Goal: Information Seeking & Learning: Get advice/opinions

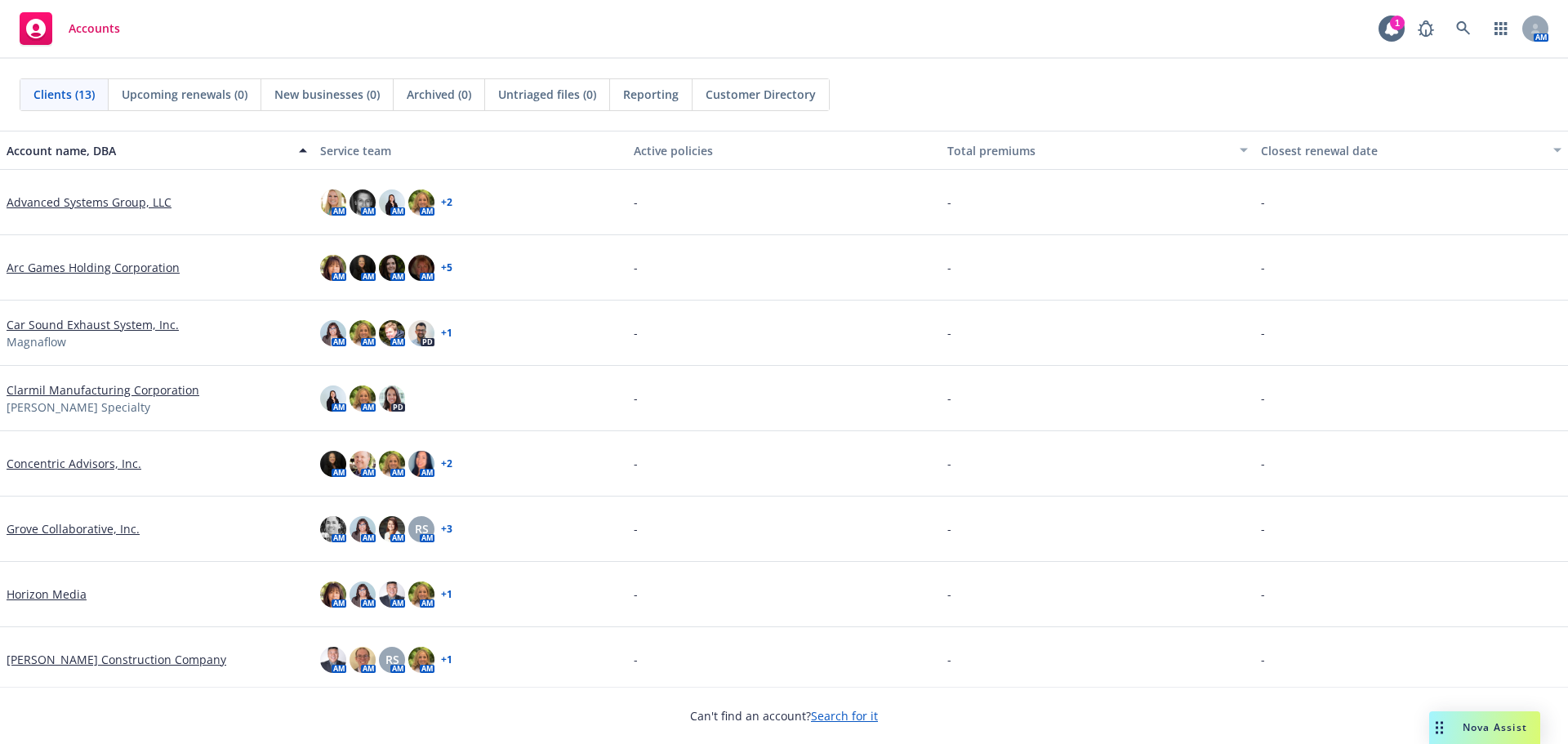
click at [1482, 728] on span "Nova Assist" at bounding box center [1495, 727] width 65 height 14
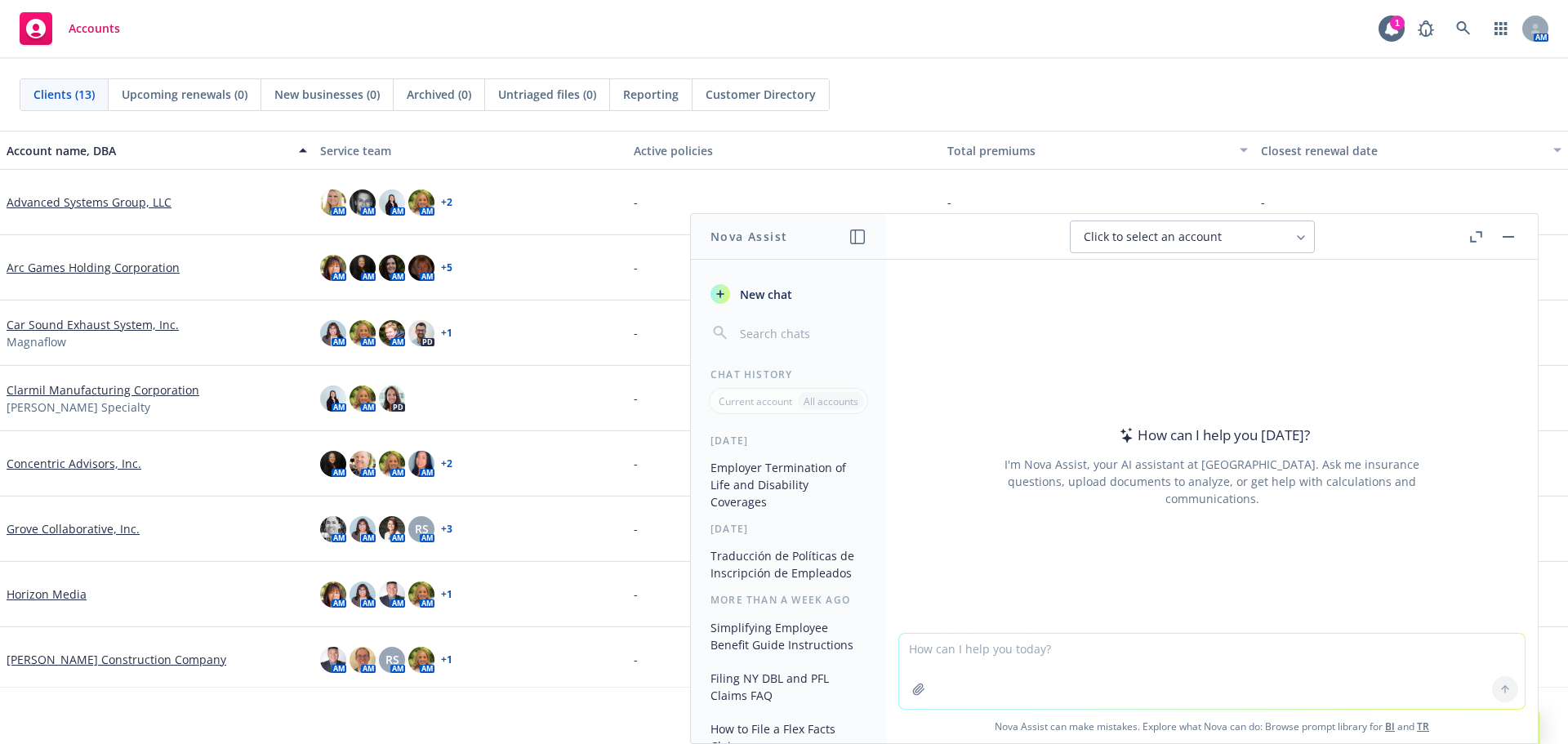
click at [1165, 666] on textarea at bounding box center [1212, 672] width 625 height 75
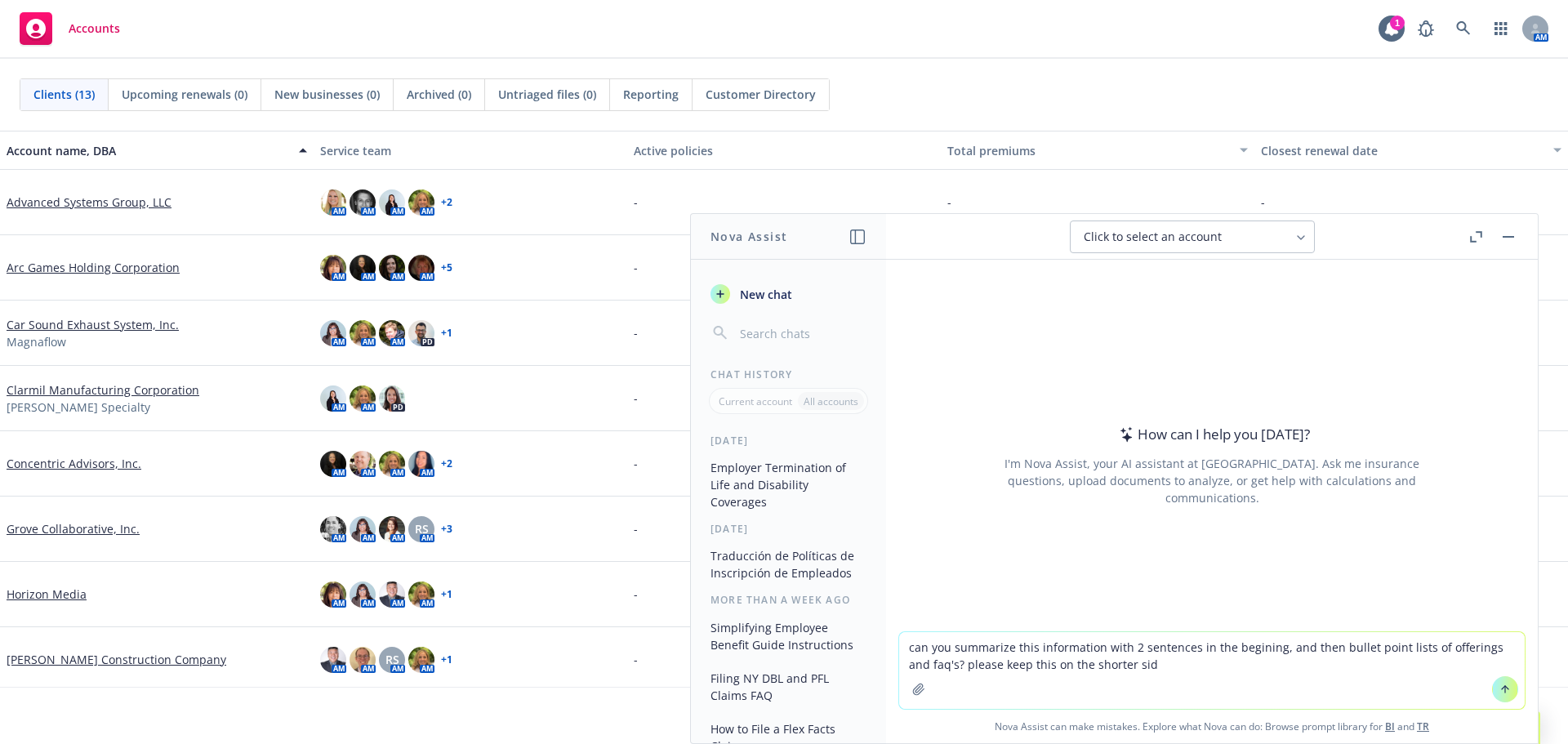
type textarea "can you summarize this information with 2 sentences in the begining, and then b…"
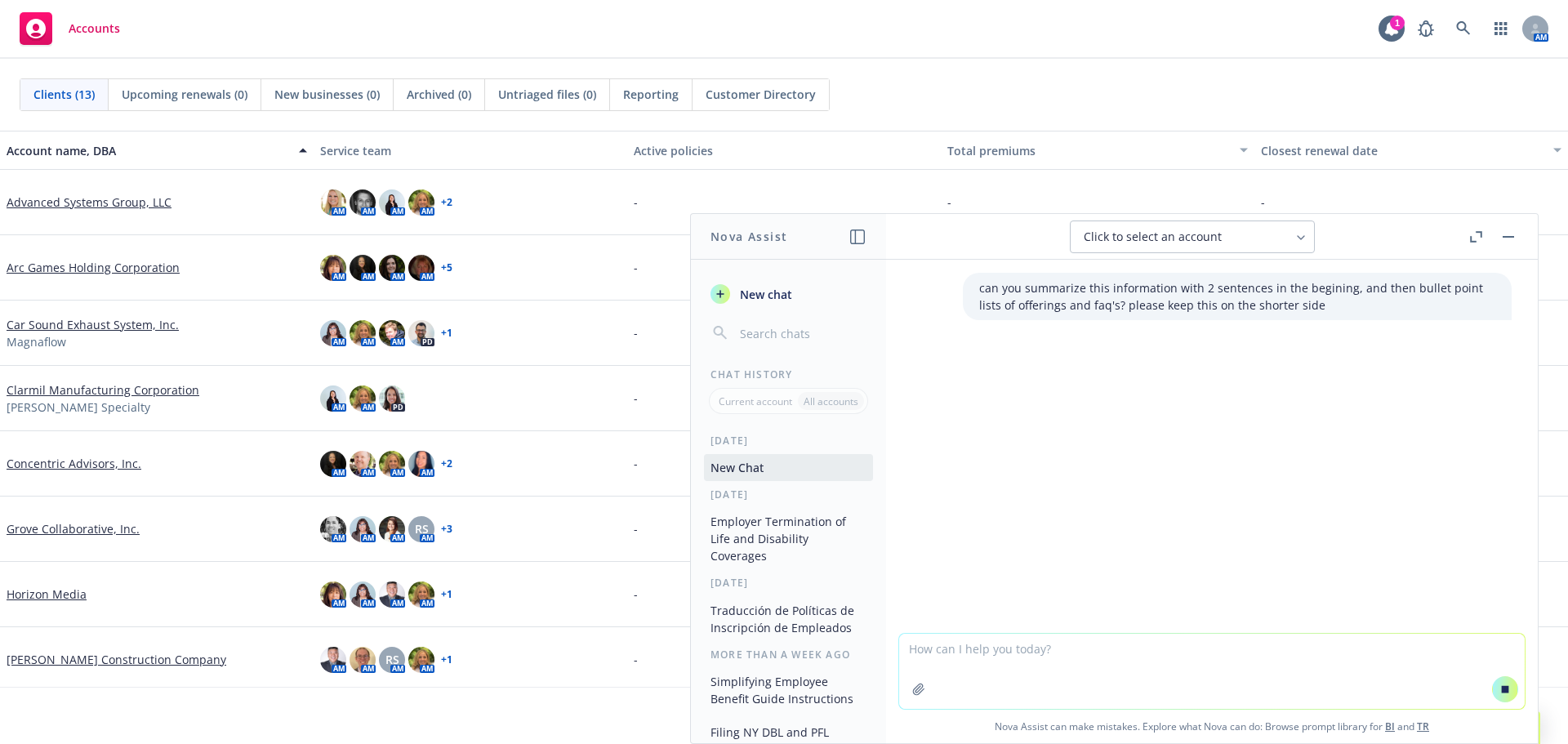
paste textarea "Blue Shield of [US_STATE] members have access to virtual care through Maven for…"
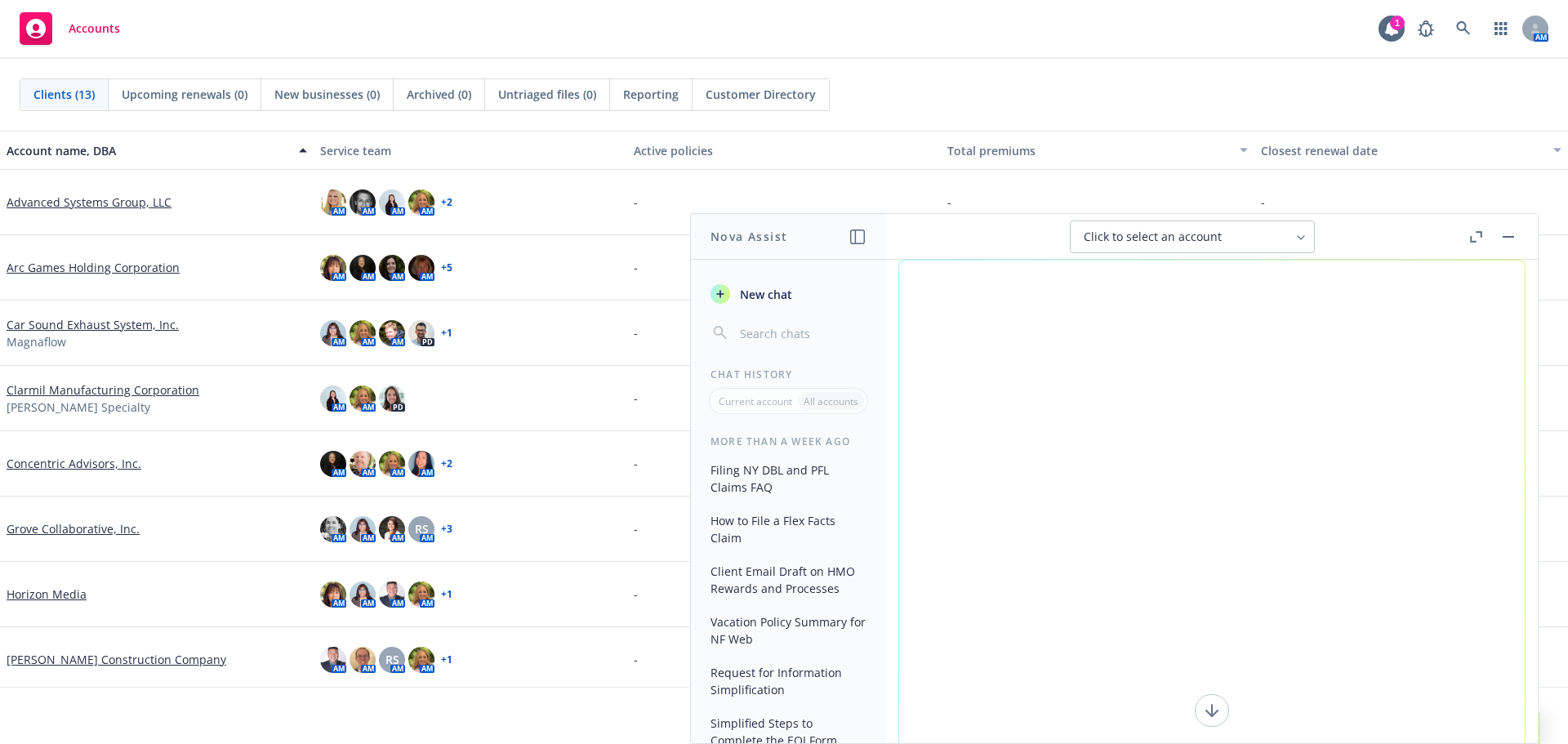
scroll to position [486, 0]
drag, startPoint x: 1255, startPoint y: 670, endPoint x: 845, endPoint y: -29, distance: 810.4
click at [845, 0] on html "Accounts 1 AM Clients (13) Upcoming renewals (0) New businesses (0) Archived (0…" at bounding box center [784, 372] width 1568 height 744
type textarea "Blue Shield of [US_STATE] members have access to virtual care through Maven for…"
click at [1278, 236] on div "Click to select an account" at bounding box center [1182, 237] width 197 height 17
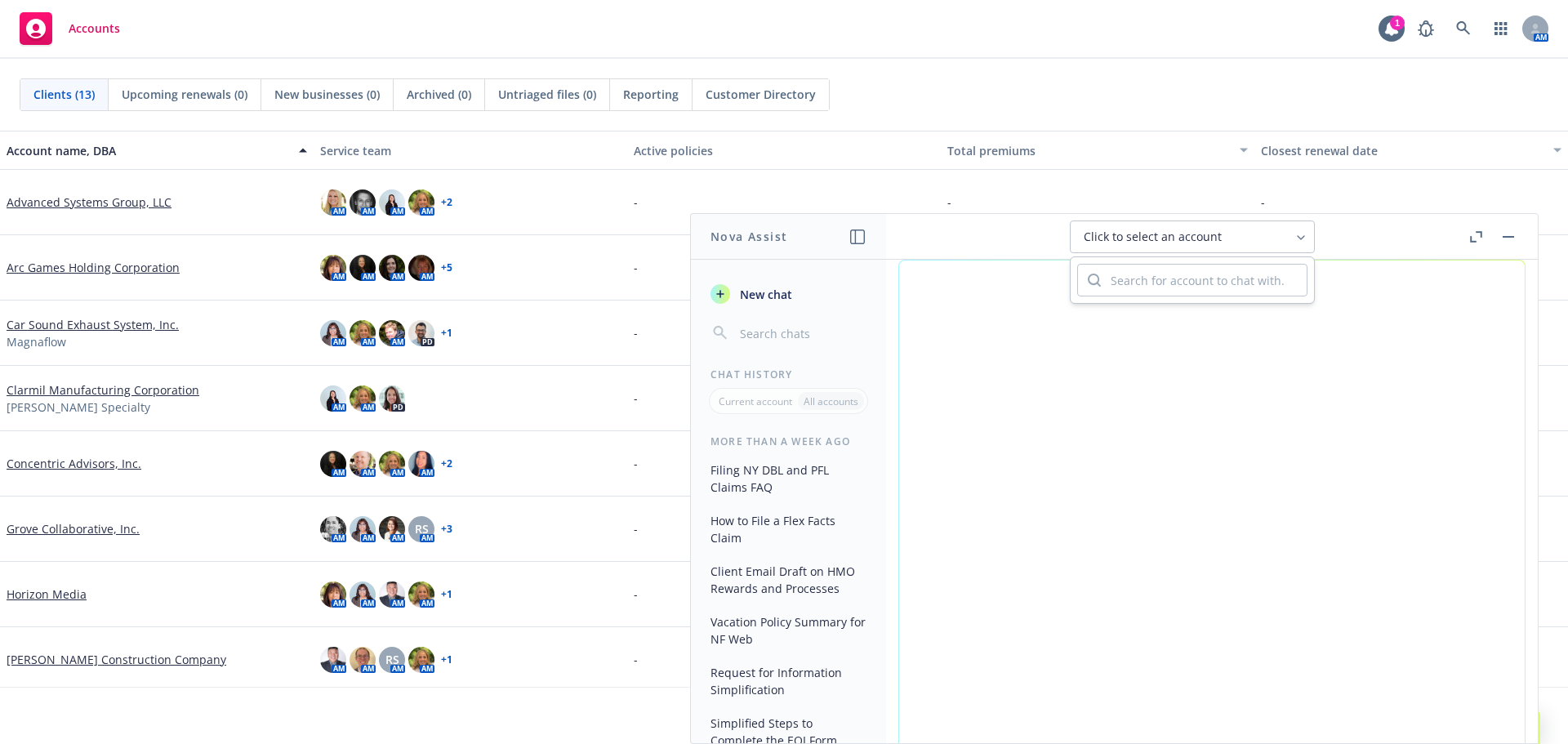
click at [1128, 235] on span "Click to select an account" at bounding box center [1152, 237] width 138 height 17
click at [1301, 232] on icon at bounding box center [1301, 238] width 13 height 13
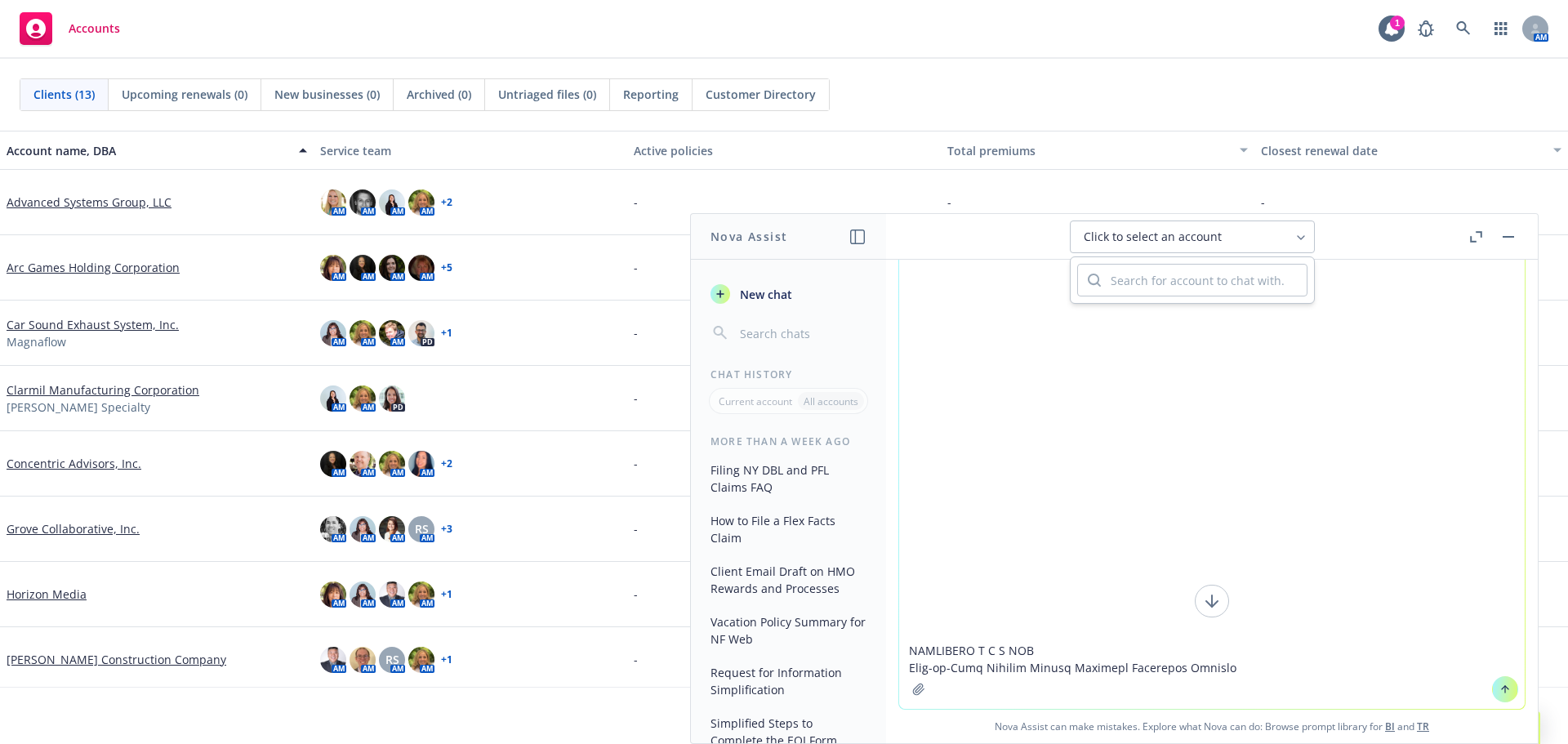
click at [1303, 663] on textarea at bounding box center [1212, 430] width 625 height 558
click at [1499, 690] on icon at bounding box center [1504, 689] width 11 height 11
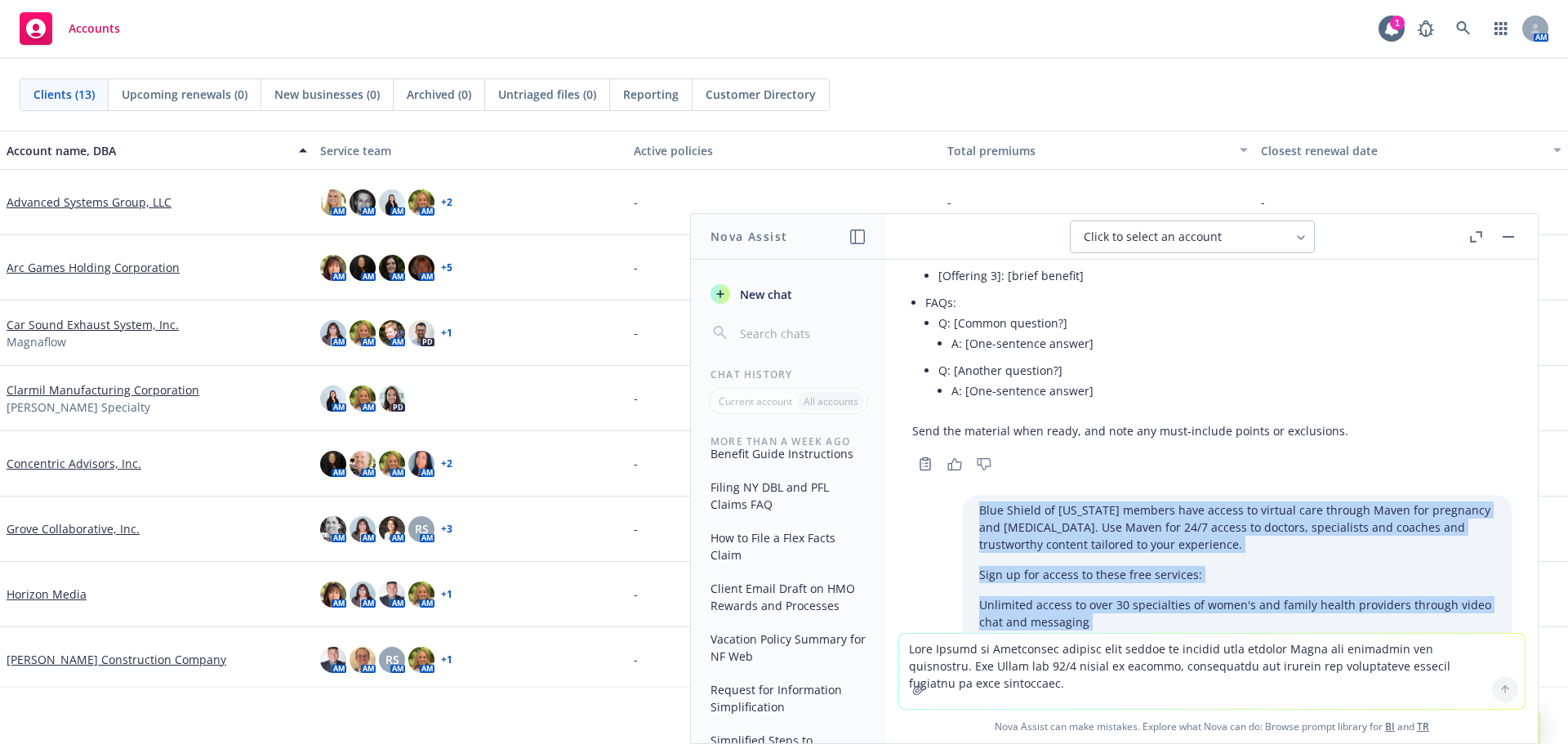
scroll to position [424, 0]
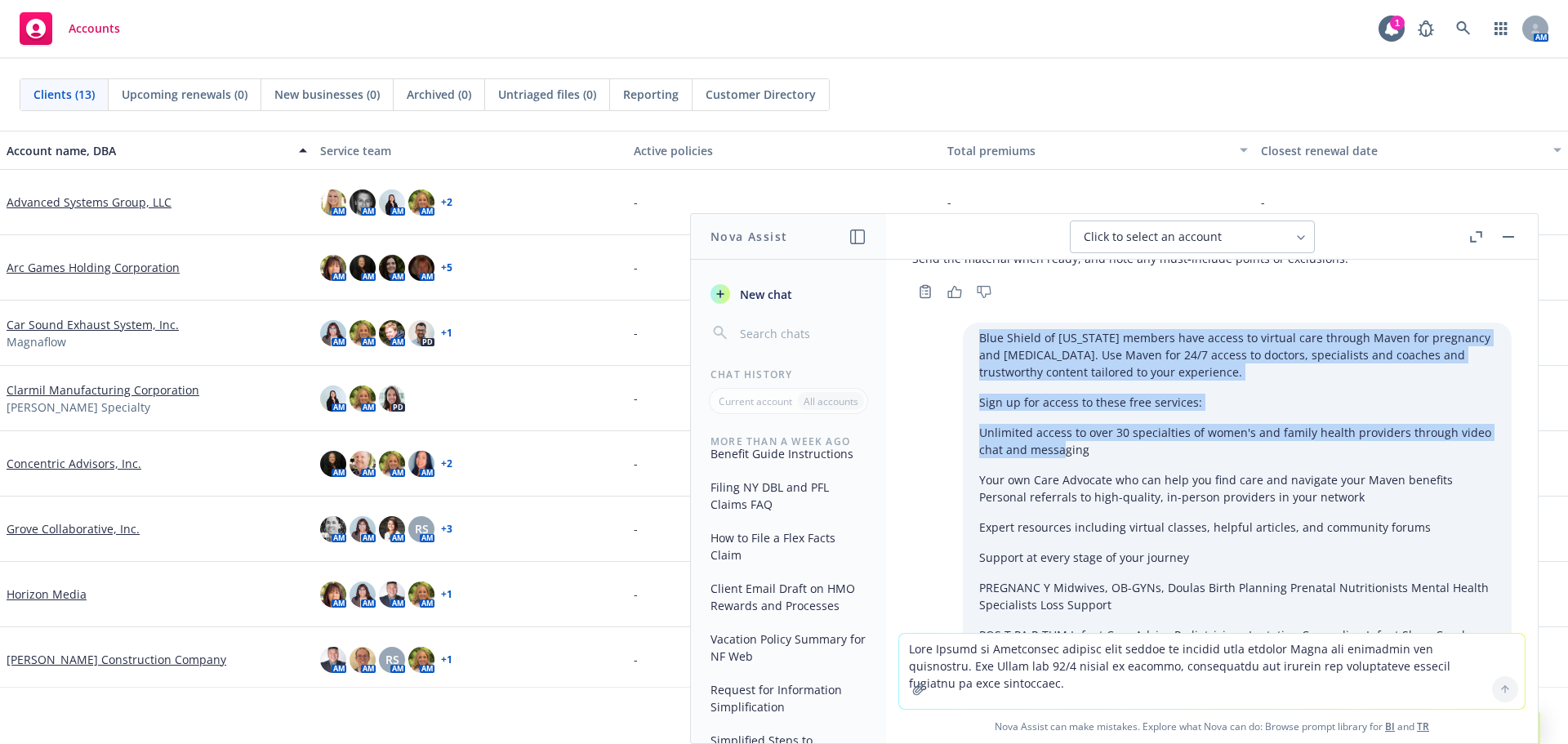
drag, startPoint x: 958, startPoint y: 323, endPoint x: 1040, endPoint y: 452, distance: 152.9
click at [1040, 452] on div "Blue Shield of [US_STATE] members have access to virtual care through Maven for…" at bounding box center [1237, 509] width 549 height 375
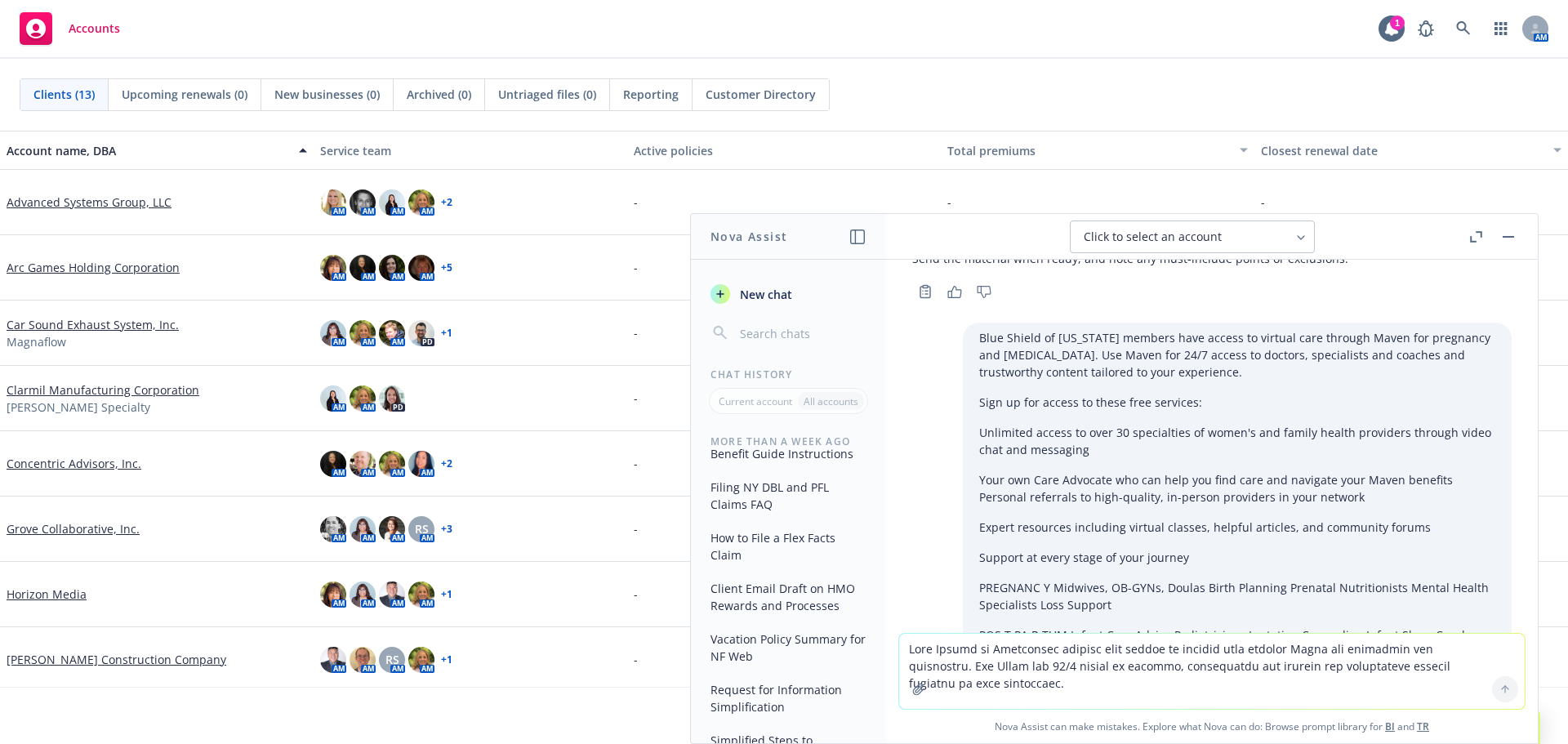
click at [1045, 486] on p "Your own Care Advocate who can help you find care and navigate your Maven benef…" at bounding box center [1237, 488] width 516 height 34
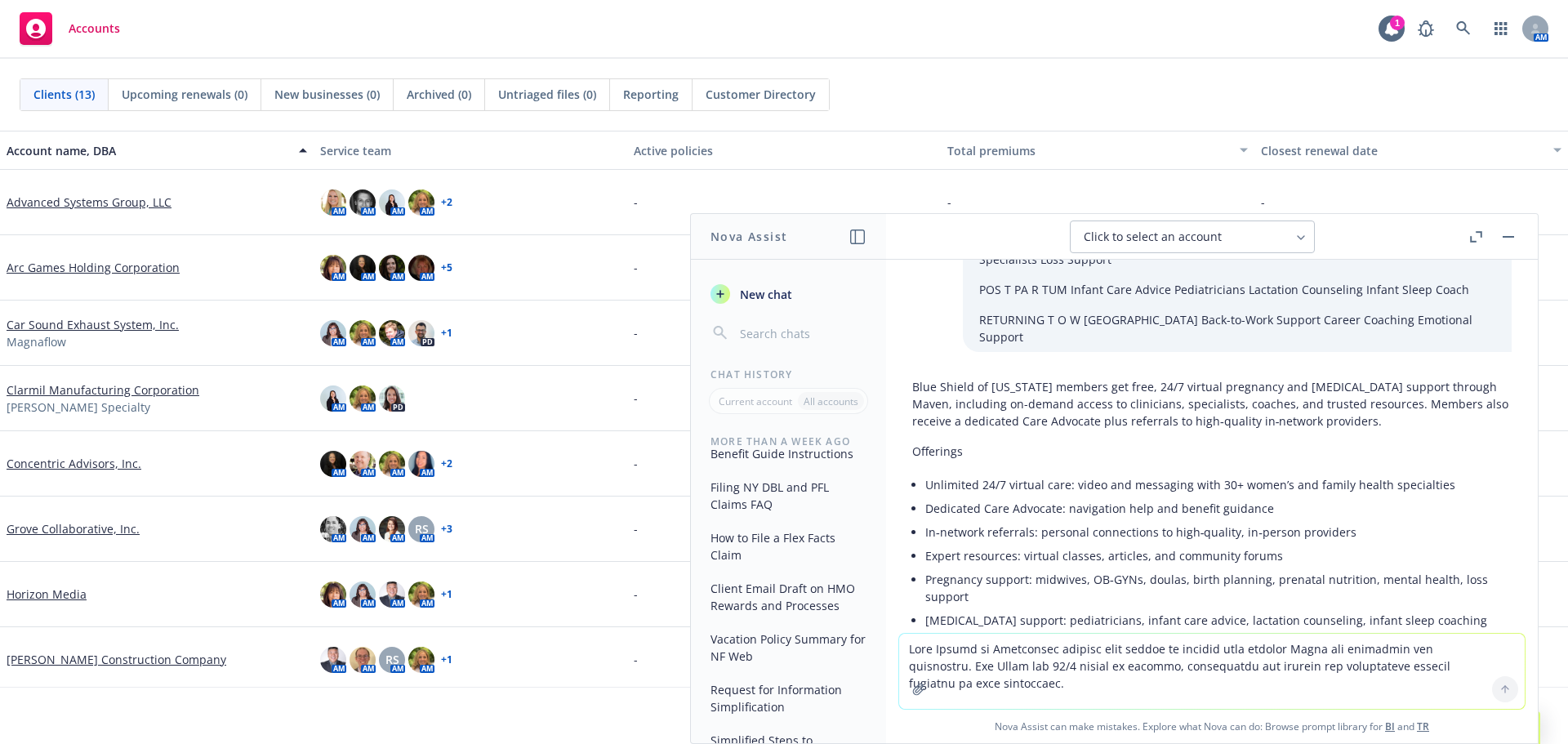
scroll to position [851, 0]
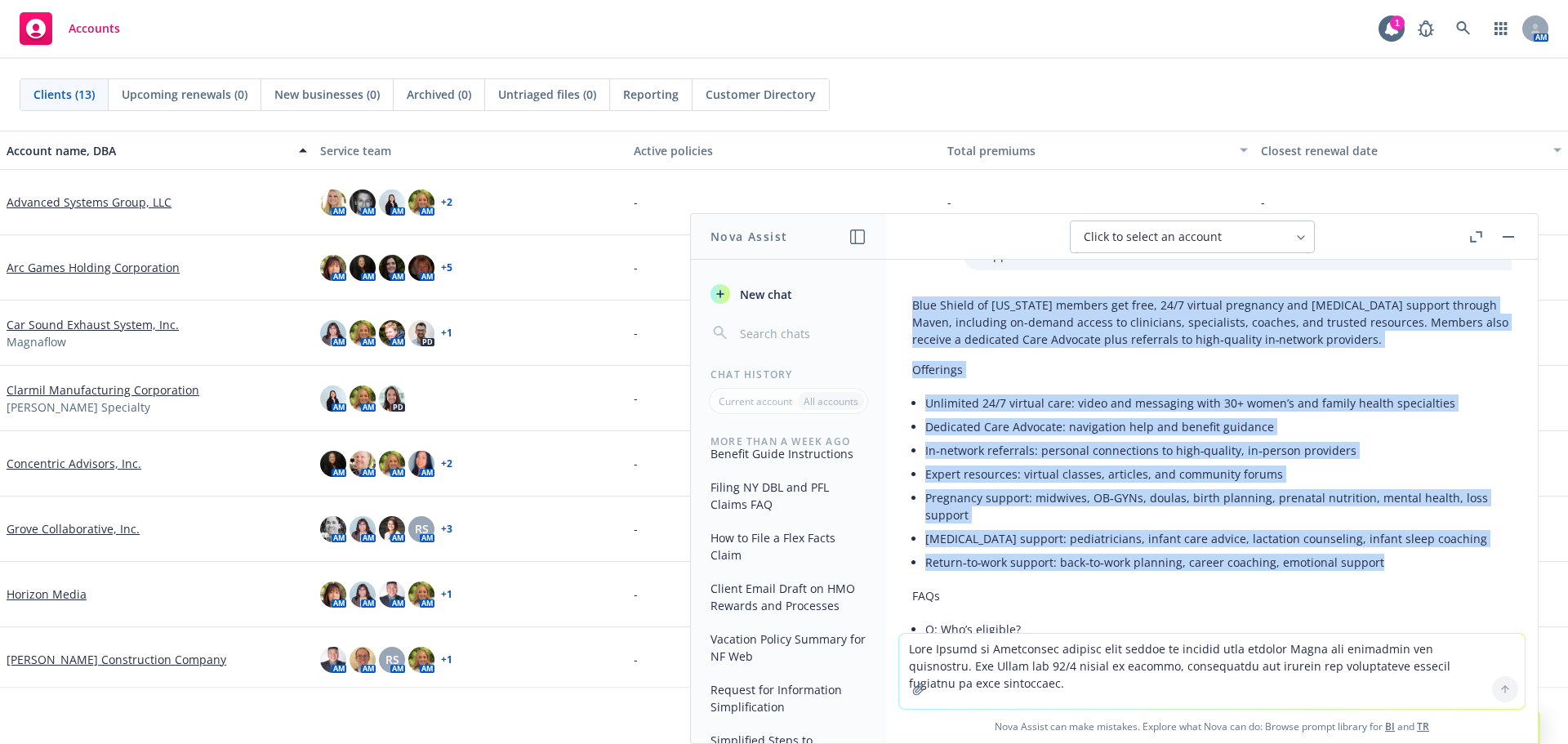
drag, startPoint x: 1390, startPoint y: 543, endPoint x: 908, endPoint y: 293, distance: 543.0
click at [908, 293] on div "Blue Shield of [US_STATE] members get free, 24/7 virtual pregnancy and [MEDICAL…" at bounding box center [1212, 614] width 625 height 648
copy div "Blue Shield of [US_STATE] members get free, 24/7 virtual pregnancy and [MEDICAL…"
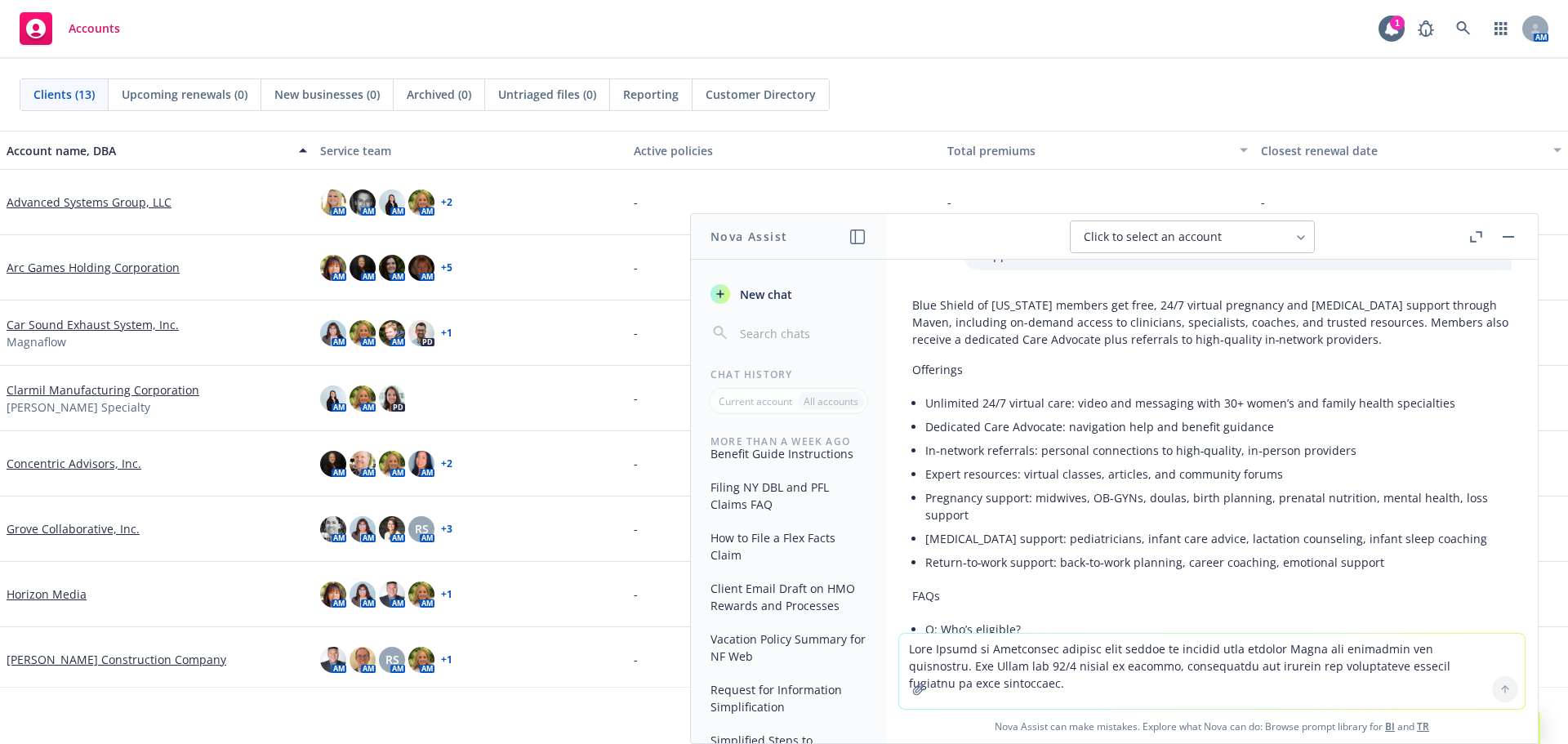
click at [1003, 635] on textarea at bounding box center [1212, 672] width 625 height 75
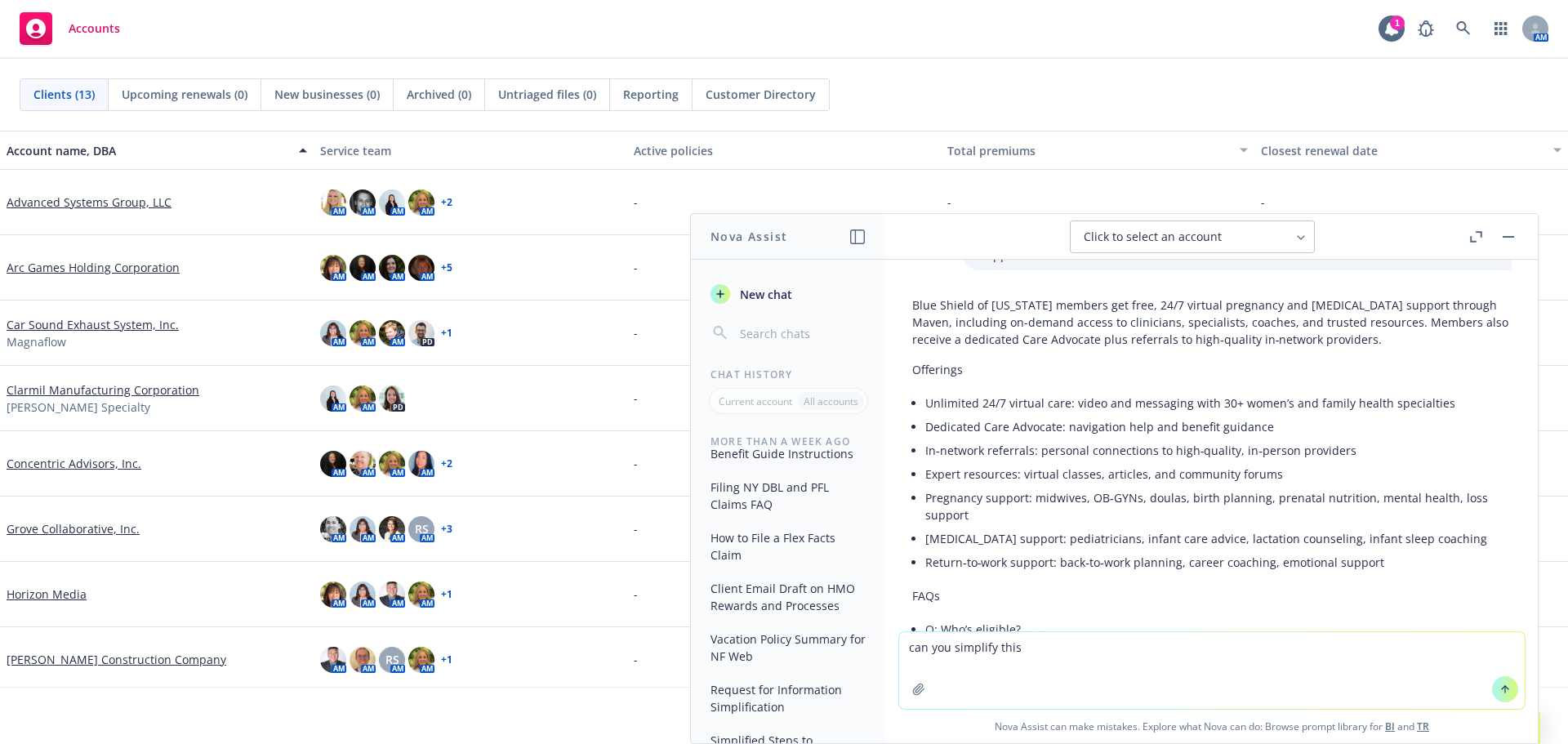
type textarea "can you simplify this"
paste textarea
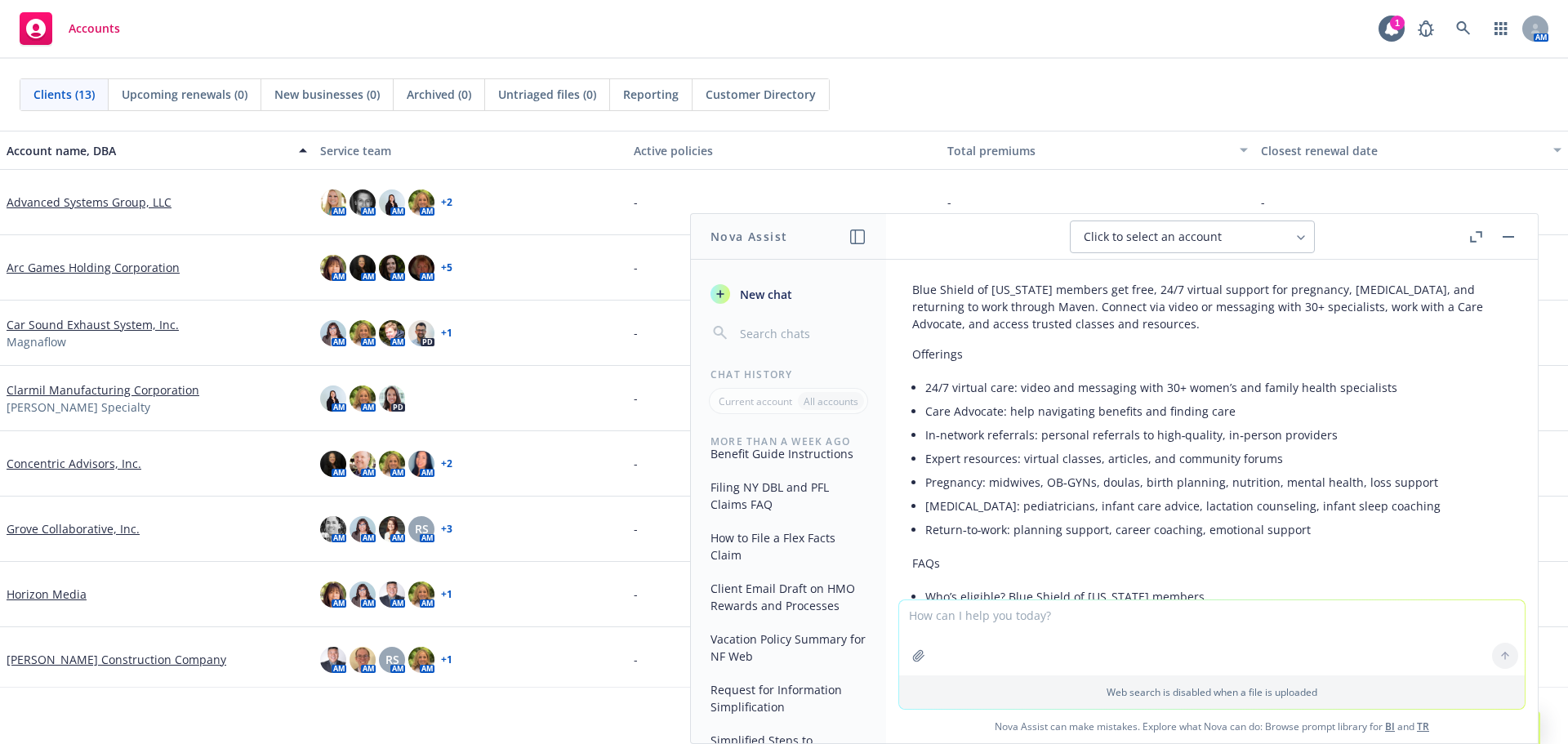
scroll to position [1629, 0]
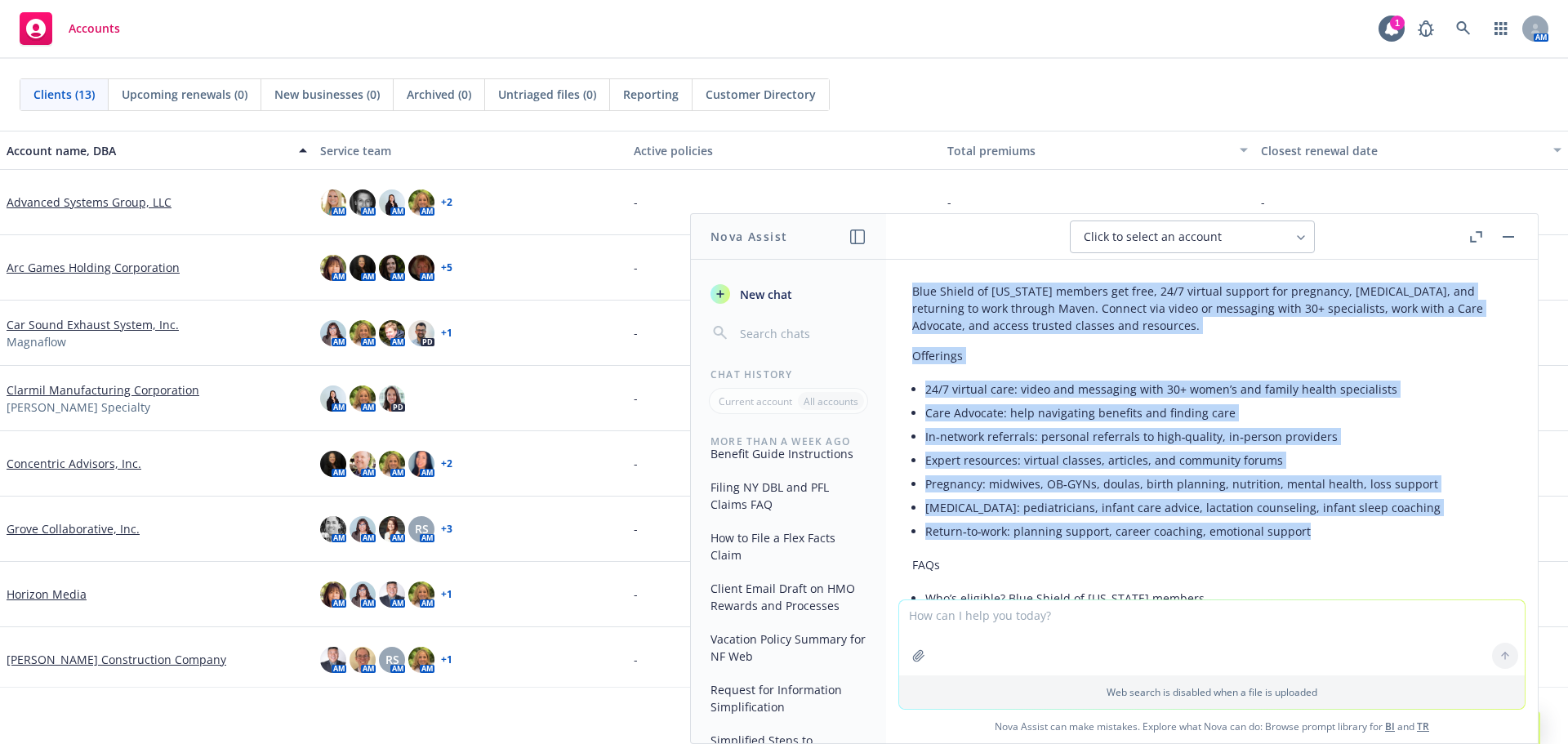
drag, startPoint x: 1307, startPoint y: 518, endPoint x: 899, endPoint y: 276, distance: 474.4
click at [899, 276] on div "Blue Shield of [US_STATE] members get free, 24/7 virtual support for pregnancy,…" at bounding box center [1212, 508] width 625 height 465
copy div "Blue Shield of [US_STATE] members get free, 24/7 virtual support for pregnancy,…"
click at [1031, 500] on li "[MEDICAL_DATA]: pediatricians, infant care advice, lactation counseling, infant…" at bounding box center [1219, 507] width 587 height 24
click at [1303, 520] on li "Return‑to‑work: planning support, career coaching, emotional support" at bounding box center [1219, 531] width 587 height 24
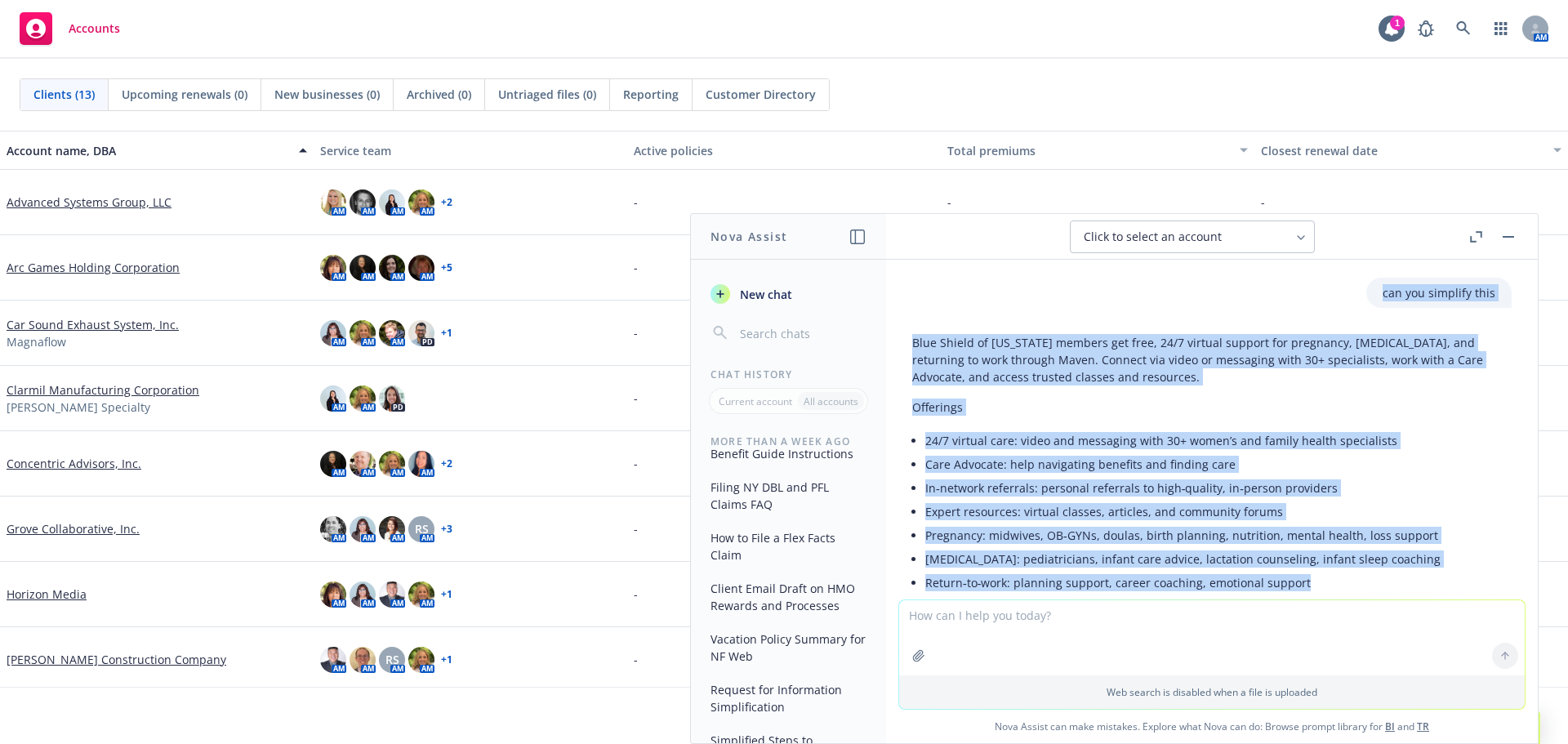
scroll to position [1531, 0]
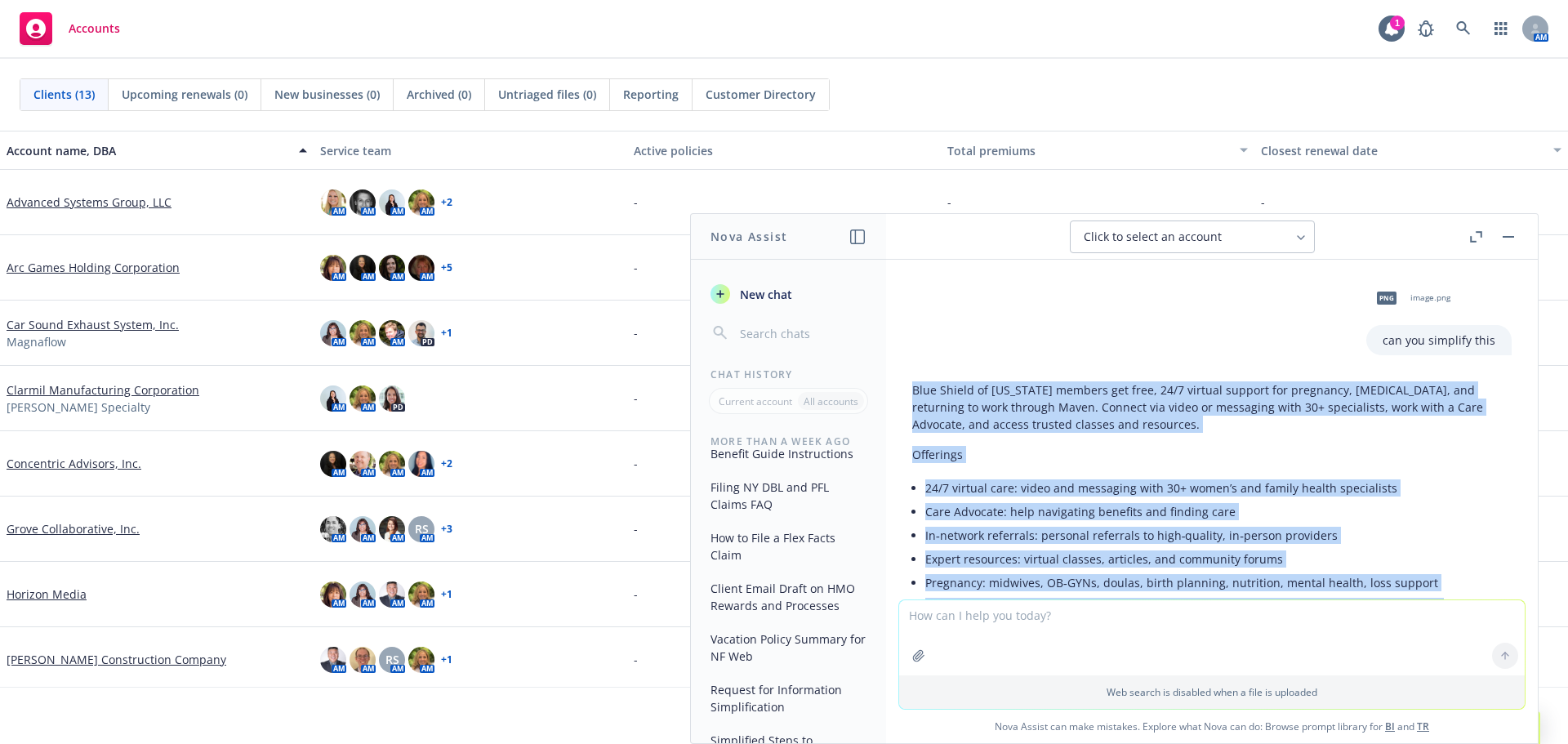
drag, startPoint x: 1316, startPoint y: 521, endPoint x: 912, endPoint y: 374, distance: 429.9
click at [912, 375] on div "Blue Shield of [US_STATE] members get free, 24/7 virtual support for pregnancy,…" at bounding box center [1212, 592] width 600 height 436
copy div "Blue Shield of [US_STATE] members get free, 24/7 virtual support for pregnancy,…"
